Goal: Transaction & Acquisition: Purchase product/service

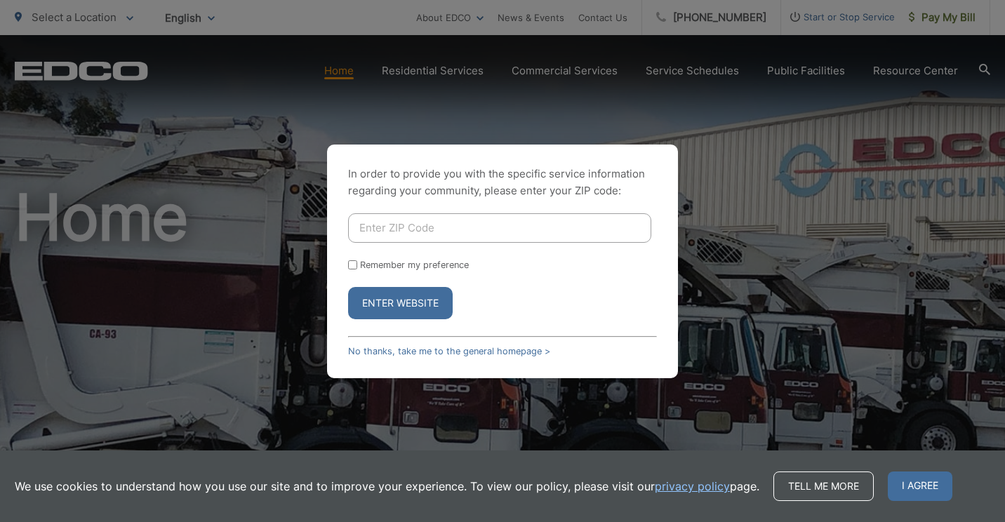
click at [432, 226] on input "Enter ZIP Code" at bounding box center [499, 227] width 303 height 29
type input "92020"
click at [348, 262] on div "In order to provide you with the specific service information regarding your co…" at bounding box center [502, 262] width 351 height 234
click at [379, 303] on button "Enter Website" at bounding box center [400, 303] width 105 height 32
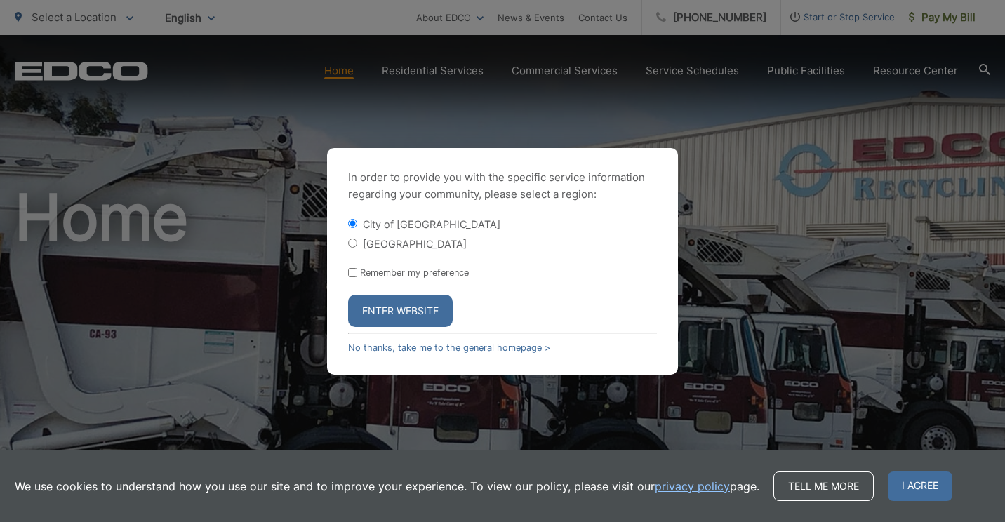
click at [379, 303] on button "Enter Website" at bounding box center [400, 311] width 105 height 32
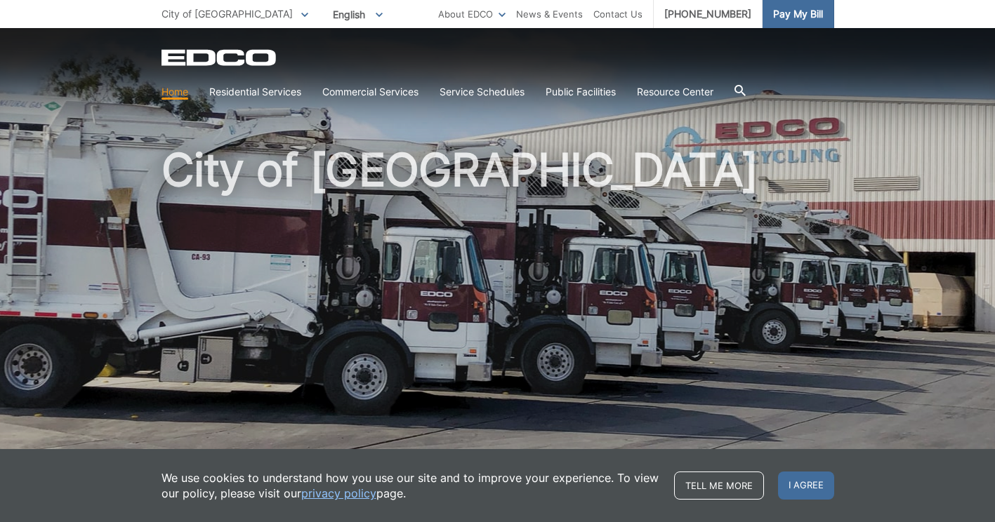
click at [823, 14] on span "Pay My Bill" at bounding box center [798, 13] width 50 height 15
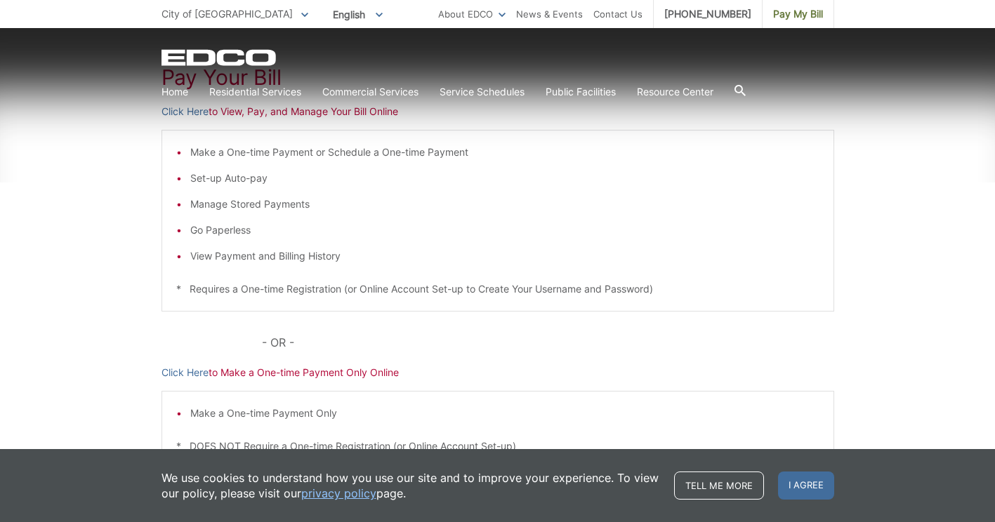
scroll to position [252, 0]
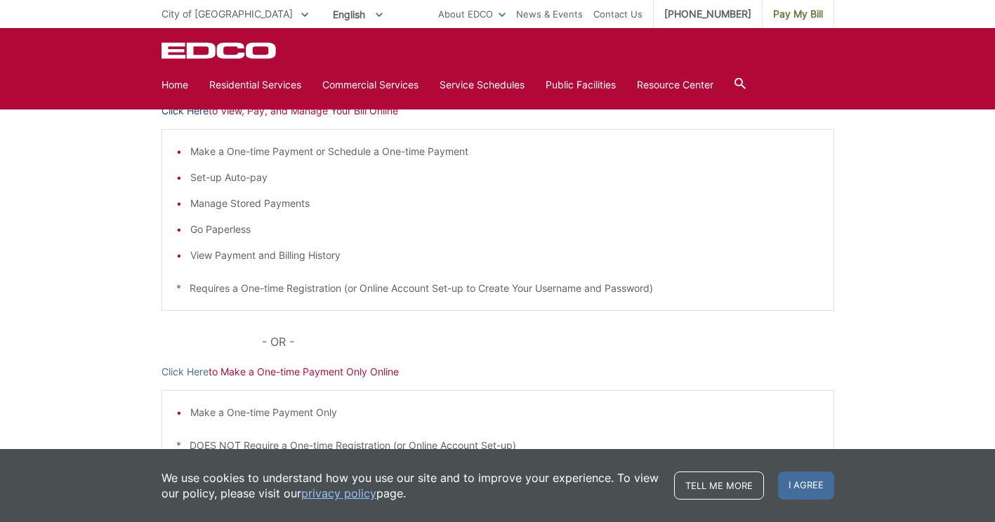
click at [161, 119] on link "Click Here" at bounding box center [184, 110] width 47 height 15
